Goal: Share content: Share content

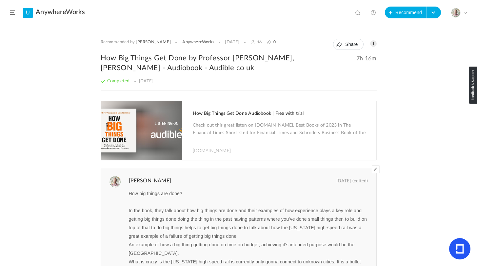
click at [354, 12] on div at bounding box center [355, 11] width 10 height 10
click at [357, 12] on span at bounding box center [358, 13] width 7 height 7
type input "v"
type input "canvas mode"
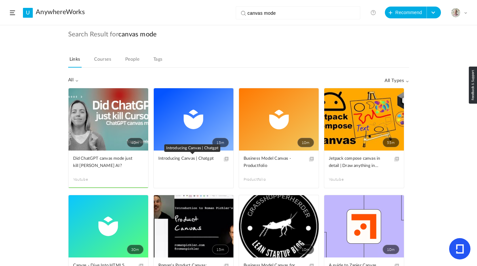
click at [184, 159] on span "Introducing Canvas | Chatgpt" at bounding box center [188, 158] width 61 height 7
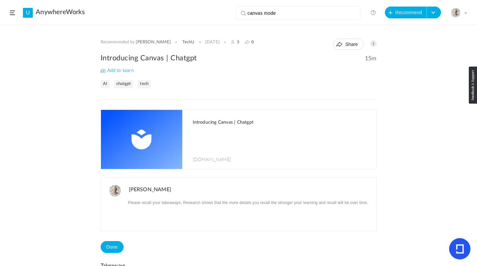
click at [149, 137] on img at bounding box center [141, 139] width 81 height 59
click at [393, 13] on button "Recommend" at bounding box center [406, 13] width 42 height 12
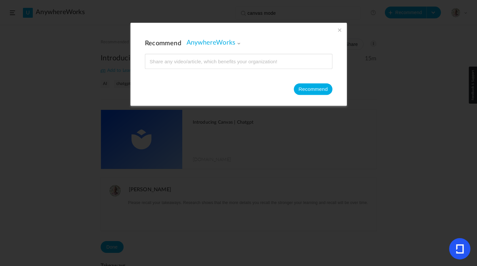
click at [195, 63] on input at bounding box center [238, 61] width 187 height 14
type input "[URL][DOMAIN_NAME]"
type input "ChatGPT Canvas Mode is Now FREE for Everyone!"
type input "22"
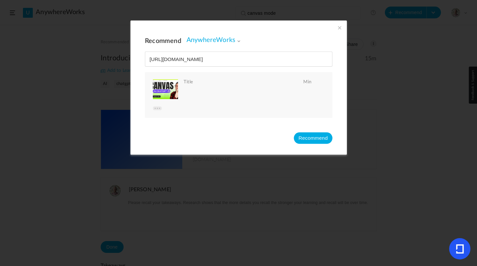
type input "[URL][DOMAIN_NAME]"
click at [312, 138] on button "Recommend" at bounding box center [312, 137] width 39 height 11
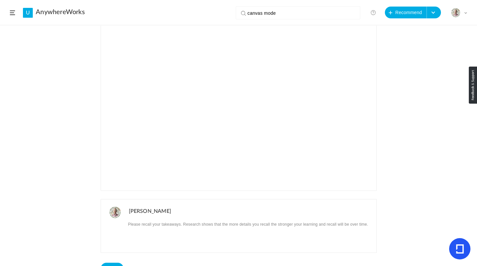
scroll to position [71, 0]
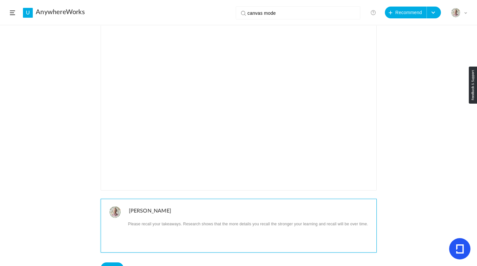
click at [184, 224] on p at bounding box center [250, 223] width 242 height 9
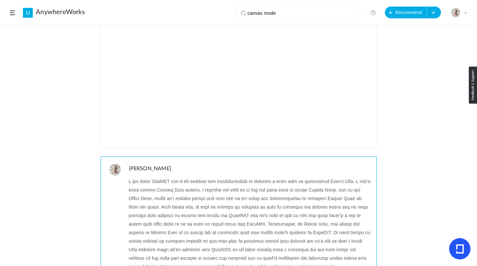
scroll to position [161, 0]
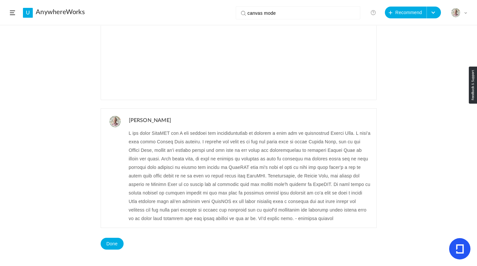
click at [393, 143] on div "Recommended by [PERSON_NAME] AnywhereWorks [DATE] 0 0 Share Edit Delete 22m %" at bounding box center [238, 146] width 477 height 240
click at [116, 244] on button "Done" at bounding box center [112, 243] width 23 height 12
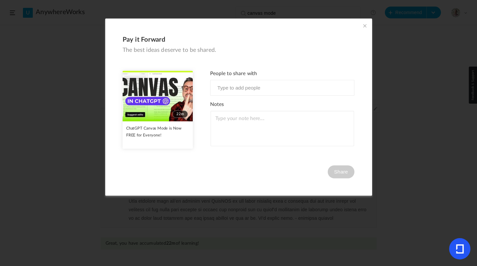
click at [363, 24] on span at bounding box center [364, 25] width 7 height 7
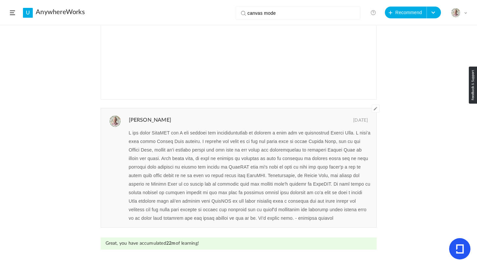
click at [374, 106] on span at bounding box center [375, 108] width 8 height 8
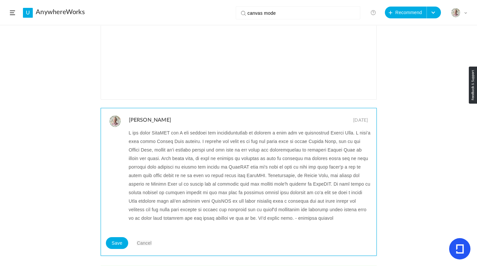
click at [305, 219] on p at bounding box center [250, 175] width 242 height 94
click at [334, 218] on p at bounding box center [250, 175] width 242 height 94
click at [112, 246] on button "Save" at bounding box center [117, 243] width 23 height 12
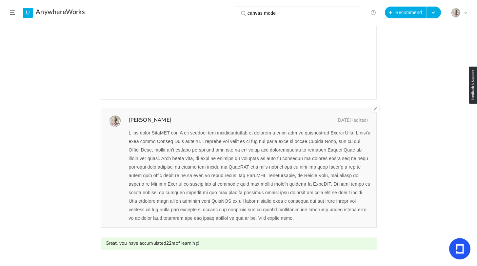
click at [198, 166] on p at bounding box center [250, 175] width 242 height 94
click at [374, 108] on span at bounding box center [375, 108] width 8 height 8
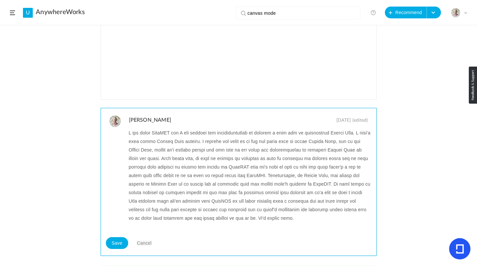
click at [308, 221] on p at bounding box center [250, 175] width 242 height 94
